Goal: Information Seeking & Learning: Learn about a topic

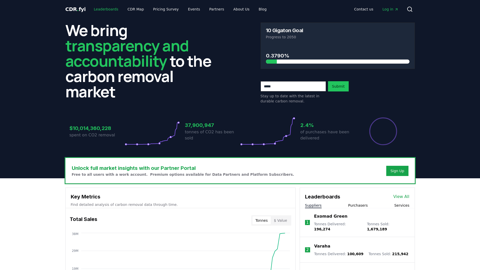
click at [103, 9] on link "Leaderboards" at bounding box center [106, 9] width 33 height 9
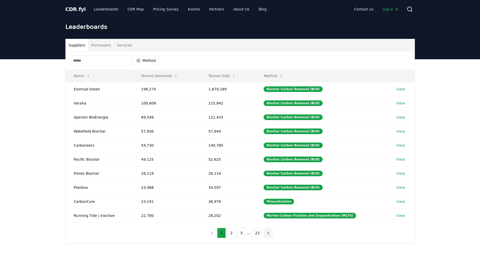
click at [268, 232] on icon "next page" at bounding box center [268, 233] width 1 height 2
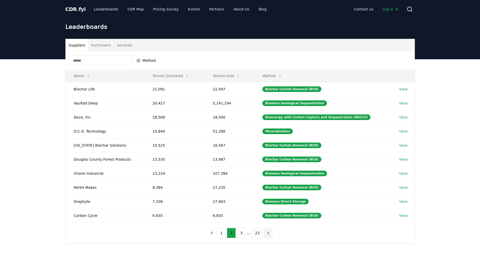
click at [268, 232] on icon "next page" at bounding box center [268, 233] width 1 height 2
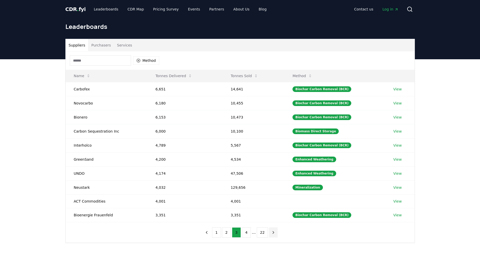
click at [267, 232] on nav "1 2 3 4 ... 22" at bounding box center [239, 233] width 75 height 10
drag, startPoint x: 267, startPoint y: 232, endPoint x: 270, endPoint y: 233, distance: 3.4
click at [271, 233] on icon "next page" at bounding box center [273, 232] width 5 height 5
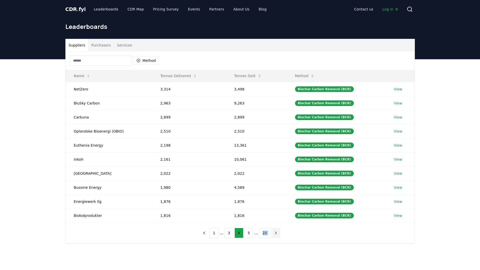
click at [272, 233] on button "next page" at bounding box center [276, 233] width 9 height 10
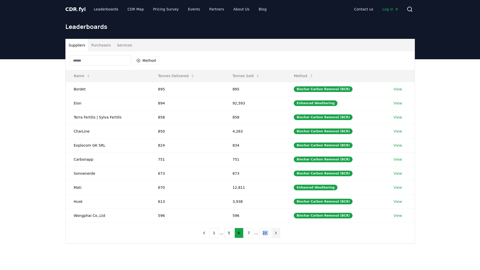
click at [272, 233] on button "next page" at bounding box center [276, 233] width 9 height 10
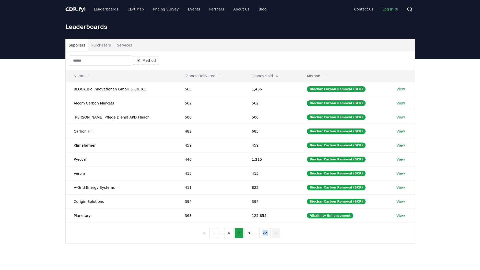
click at [272, 233] on button "next page" at bounding box center [276, 233] width 9 height 10
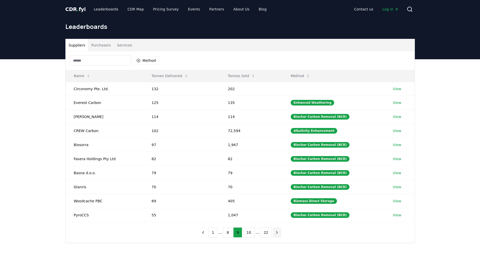
click at [270, 233] on nav "1 ... 8 9 10 ... 22" at bounding box center [240, 233] width 83 height 10
click at [203, 232] on icon "previous page" at bounding box center [203, 232] width 5 height 5
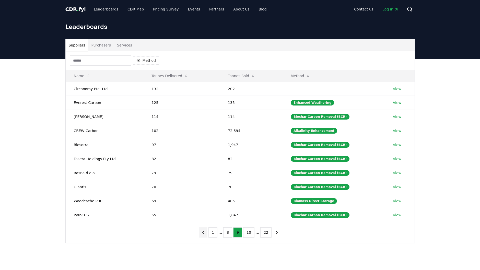
click at [203, 232] on button "previous page" at bounding box center [203, 233] width 9 height 10
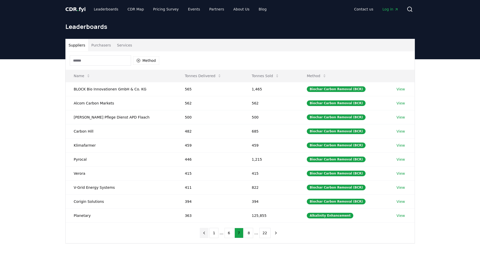
click at [203, 232] on button "previous page" at bounding box center [204, 233] width 9 height 10
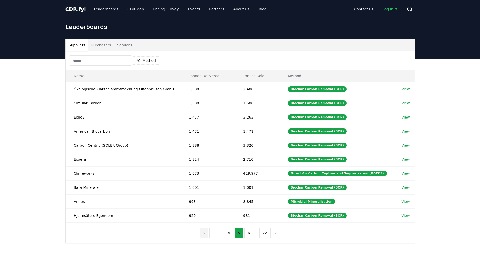
click at [203, 232] on button "previous page" at bounding box center [204, 233] width 9 height 10
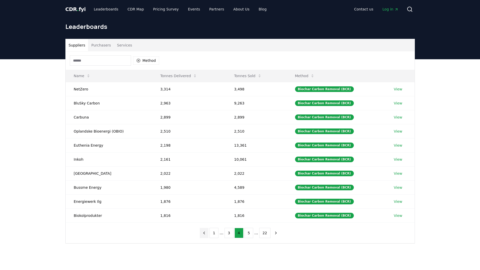
click at [203, 232] on button "previous page" at bounding box center [204, 233] width 9 height 10
click at [203, 232] on div "1 ... 3 4 5 ... 22" at bounding box center [240, 233] width 90 height 20
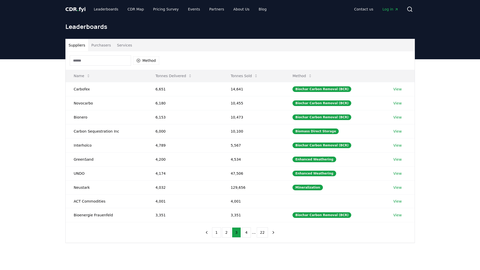
click at [203, 232] on div "1 2 3 4 ... 22" at bounding box center [240, 232] width 86 height 20
click at [203, 233] on div "1 2 3 4 ... 22" at bounding box center [240, 232] width 86 height 20
click at [208, 232] on icon "previous page" at bounding box center [207, 232] width 5 height 5
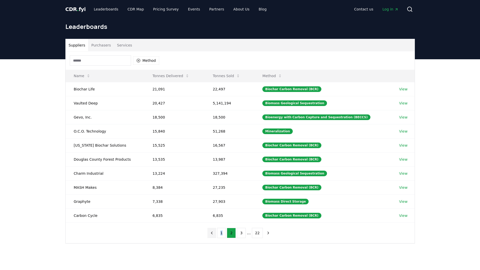
click at [208, 232] on div "1 2 3 ... 22" at bounding box center [240, 233] width 76 height 20
drag, startPoint x: 208, startPoint y: 232, endPoint x: 224, endPoint y: 233, distance: 16.0
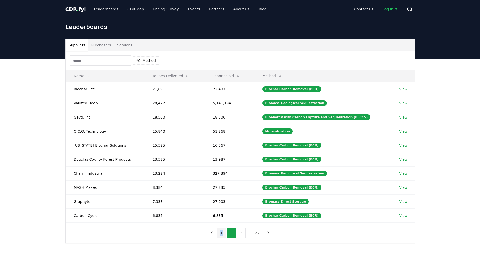
click at [224, 233] on button "1" at bounding box center [221, 233] width 9 height 10
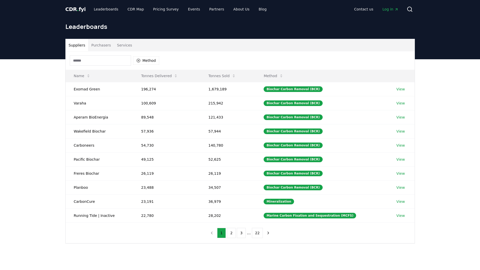
click at [209, 233] on nav "1 2 3 ... 22" at bounding box center [240, 233] width 65 height 10
click at [98, 1] on div "CDR . fyi Leaderboards CDR Map Pricing Survey Events Partners About Us Blog Con…" at bounding box center [240, 9] width 350 height 18
click at [284, 76] on icon at bounding box center [281, 76] width 4 height 4
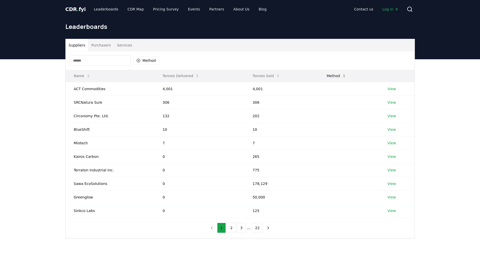
click at [342, 76] on icon at bounding box center [344, 76] width 4 height 4
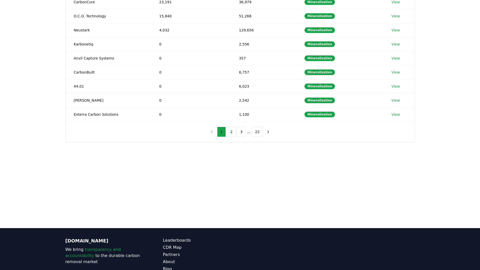
scroll to position [102, 0]
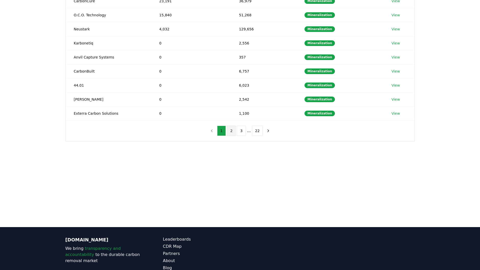
click at [233, 132] on button "2" at bounding box center [231, 131] width 9 height 10
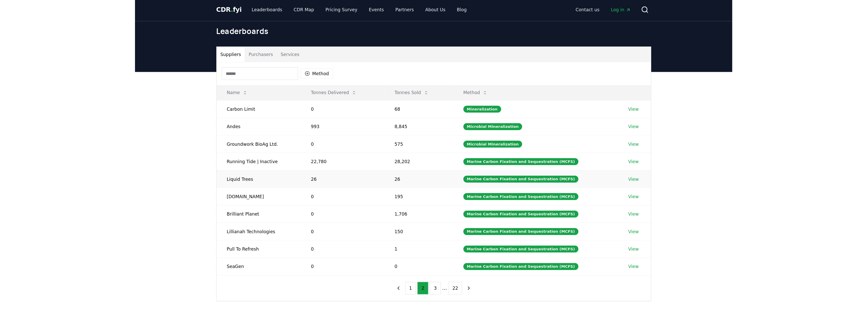
scroll to position [0, 0]
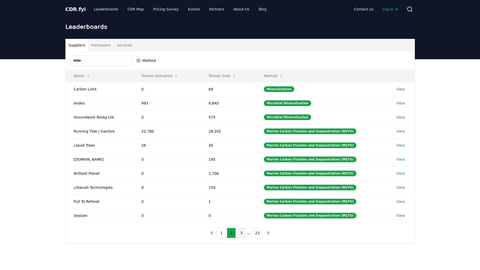
click at [240, 236] on button "3" at bounding box center [241, 233] width 9 height 10
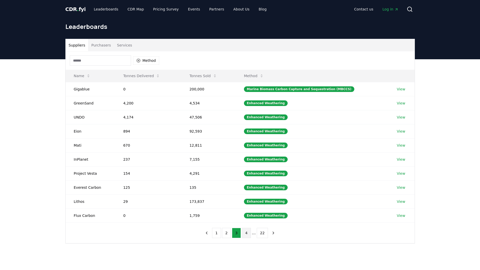
click at [248, 236] on button "4" at bounding box center [246, 233] width 9 height 10
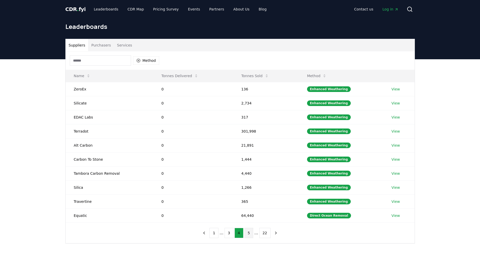
click at [252, 234] on button "5" at bounding box center [249, 233] width 9 height 10
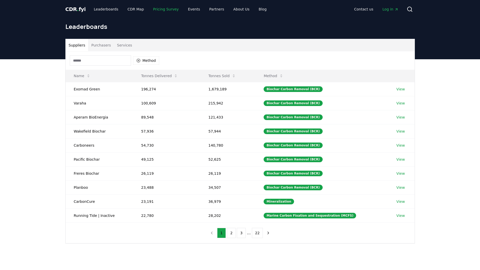
click at [162, 10] on link "Pricing Survey" at bounding box center [166, 9] width 34 height 9
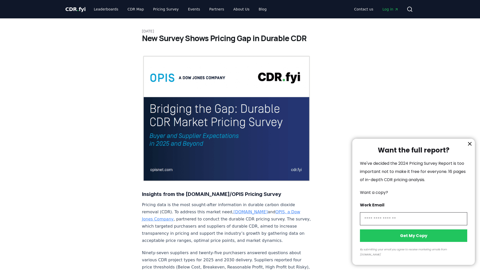
click at [70, 9] on div at bounding box center [240, 135] width 480 height 270
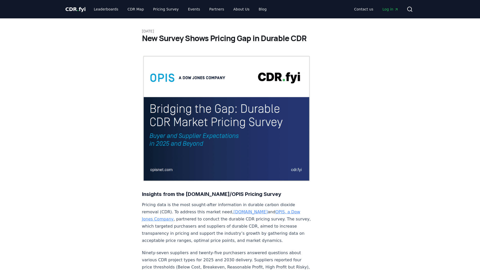
click at [73, 9] on span "CDR . fyi" at bounding box center [75, 9] width 20 height 6
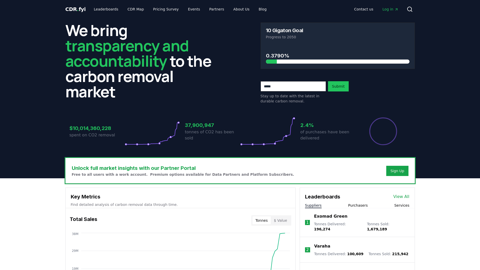
click at [41, 172] on header "We bring transparency and accountability to the carbon removal market 10 Gigato…" at bounding box center [240, 98] width 480 height 160
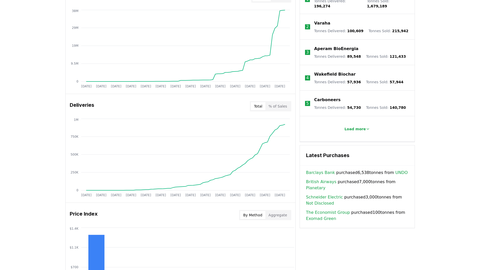
scroll to position [307, 0]
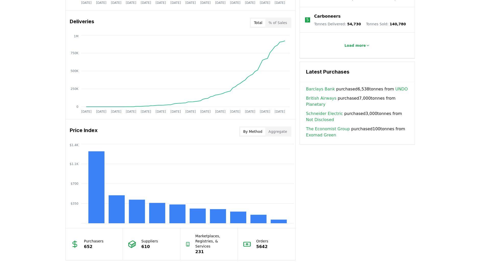
click at [285, 135] on button "Aggregate" at bounding box center [278, 132] width 25 height 8
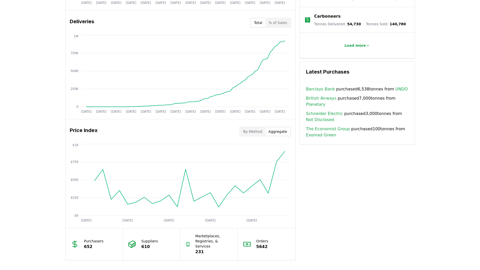
click at [261, 134] on button "By Method" at bounding box center [252, 132] width 25 height 8
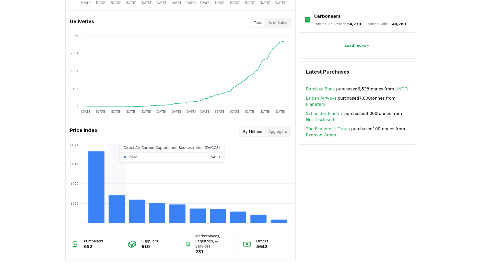
scroll to position [332, 0]
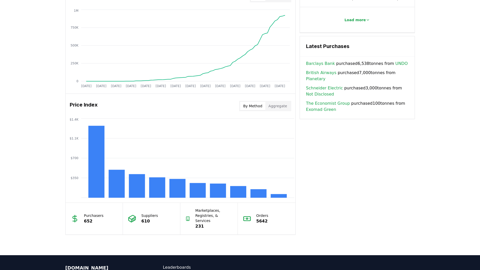
click at [86, 214] on p "Purchasers" at bounding box center [94, 215] width 20 height 5
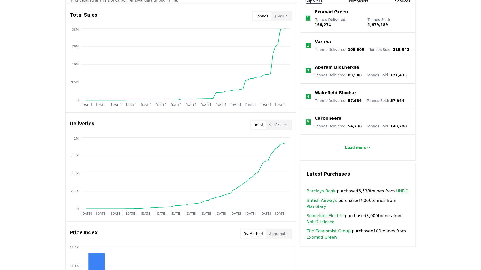
scroll to position [383, 0]
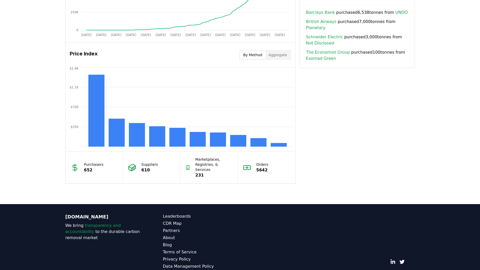
click at [147, 167] on p "610" at bounding box center [149, 170] width 17 height 6
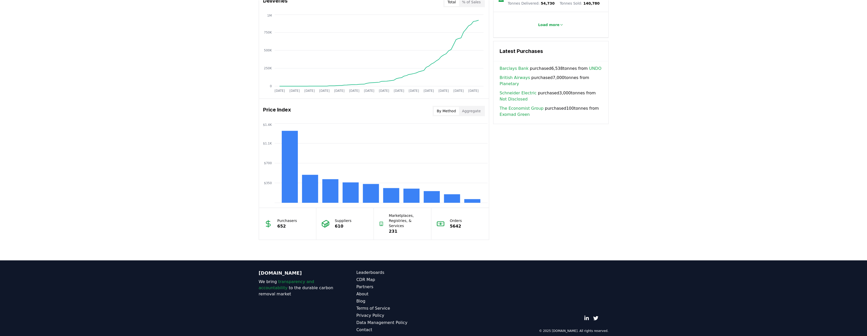
scroll to position [328, 0]
